Goal: Submit feedback/report problem: Submit feedback/report problem

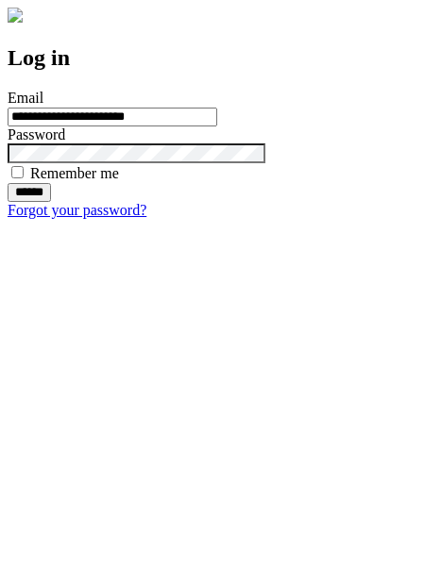
click at [51, 202] on input "******" at bounding box center [29, 192] width 43 height 19
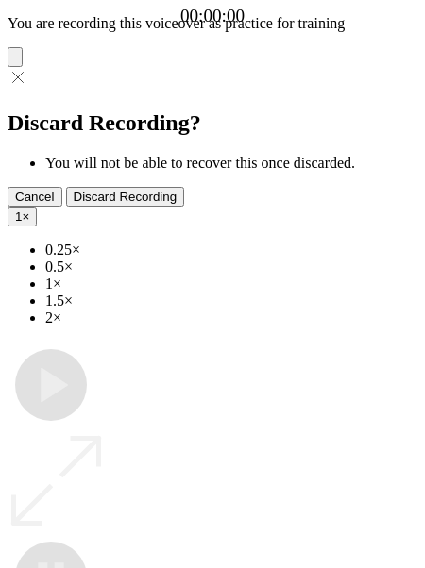
type input "**********"
